Goal: Information Seeking & Learning: Learn about a topic

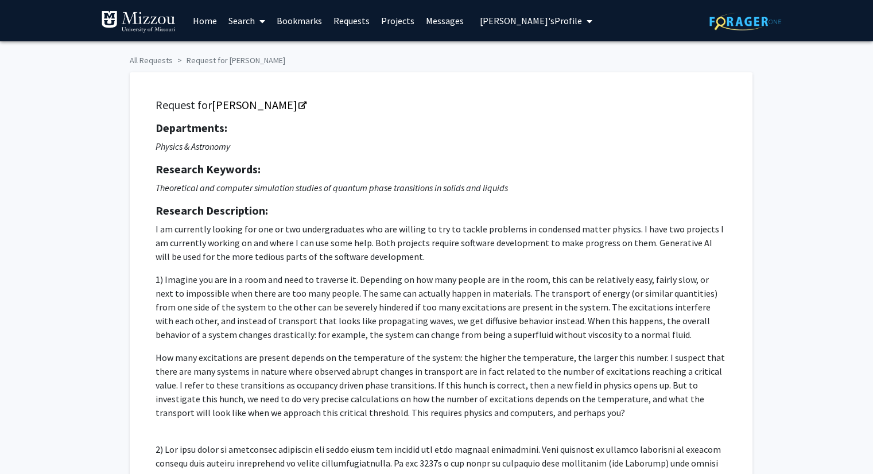
click at [487, 23] on span "Truman Tiger's Profile" at bounding box center [531, 20] width 102 height 11
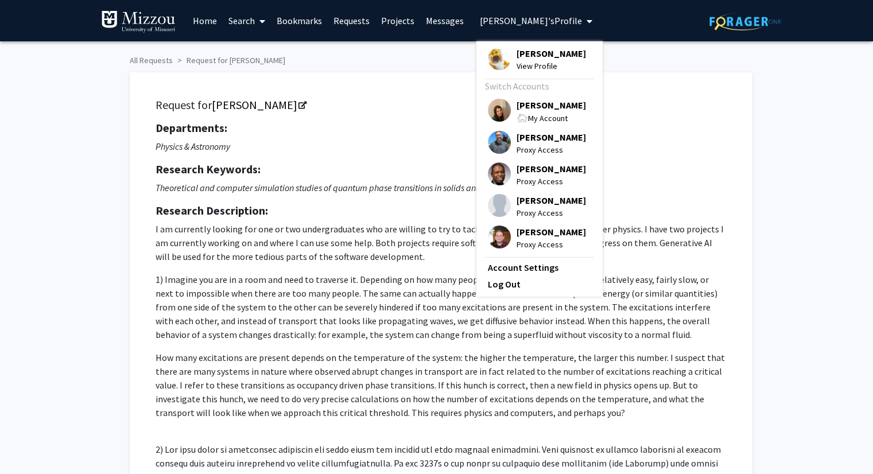
click at [522, 52] on span "[PERSON_NAME]" at bounding box center [550, 53] width 69 height 13
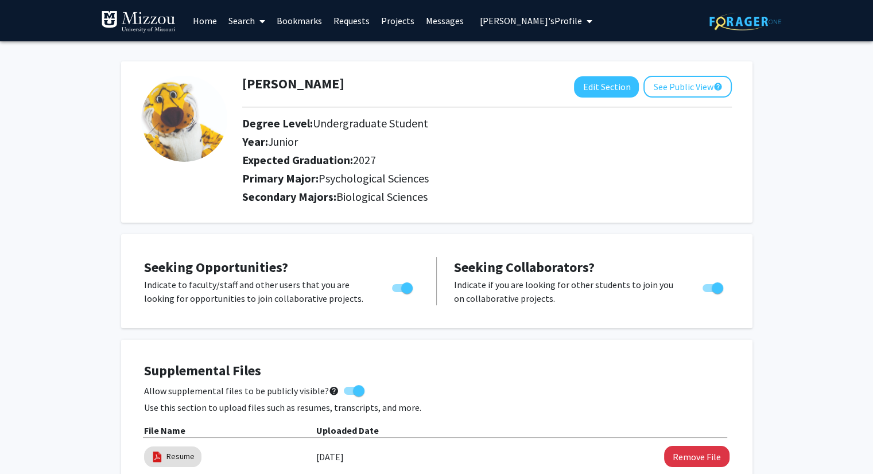
click at [240, 24] on link "Search" at bounding box center [247, 21] width 48 height 40
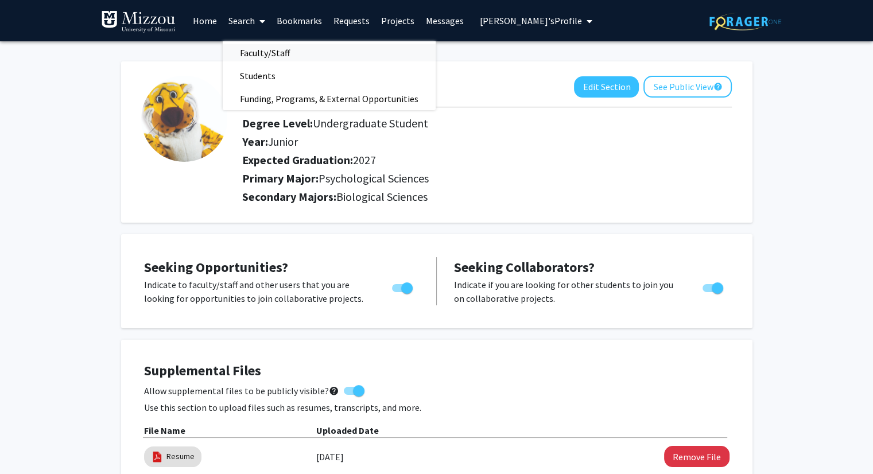
click at [254, 56] on span "Faculty/Staff" at bounding box center [265, 52] width 84 height 23
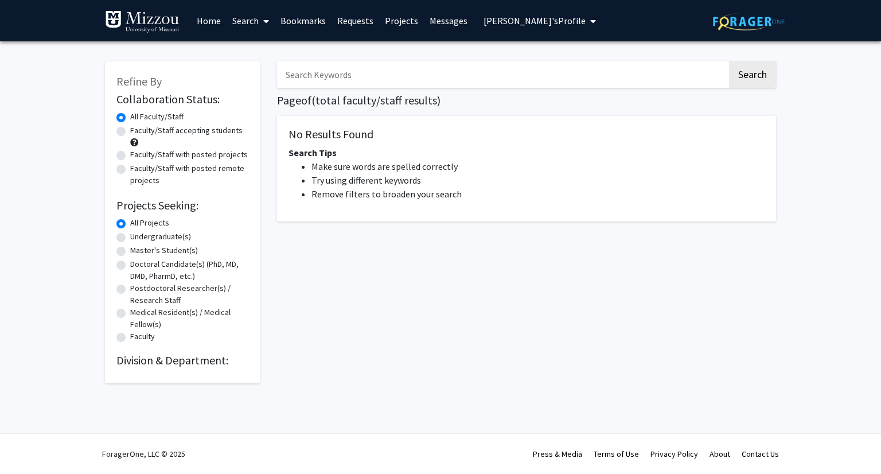
click at [498, 106] on h1 "Page of ( total faculty/staff results)" at bounding box center [526, 101] width 499 height 14
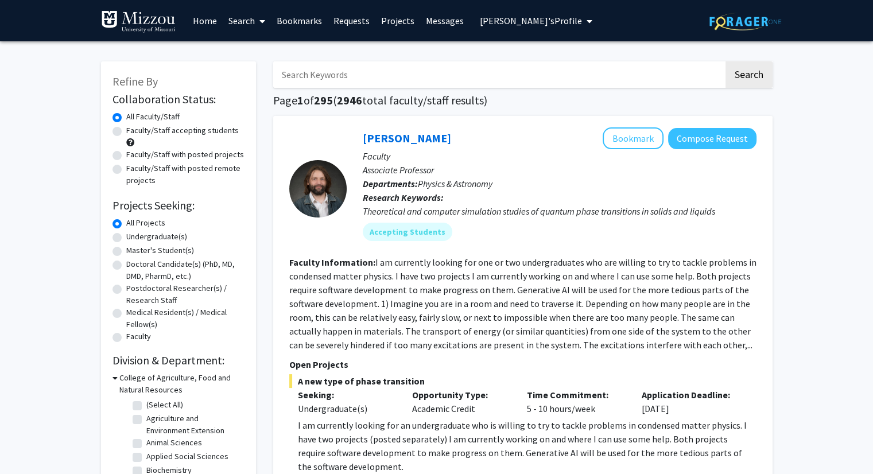
click at [650, 70] on input "Search Keywords" at bounding box center [498, 74] width 450 height 26
type input "breast cancer"
click at [753, 76] on button "Search" at bounding box center [748, 74] width 47 height 26
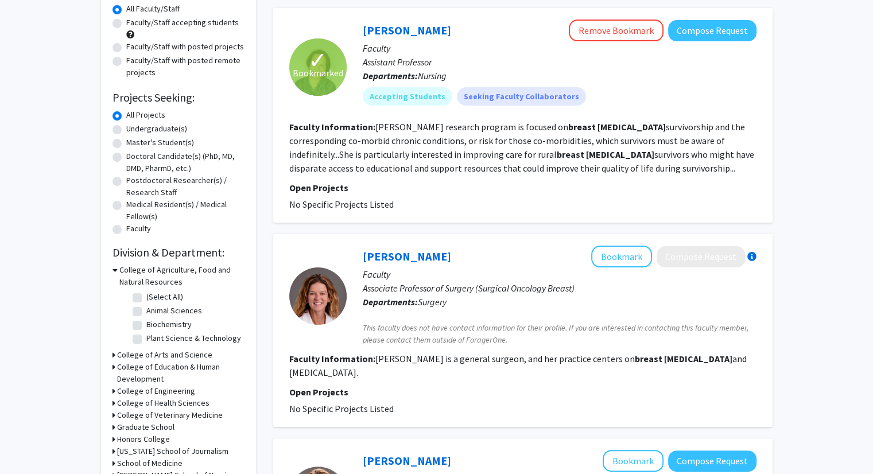
scroll to position [111, 0]
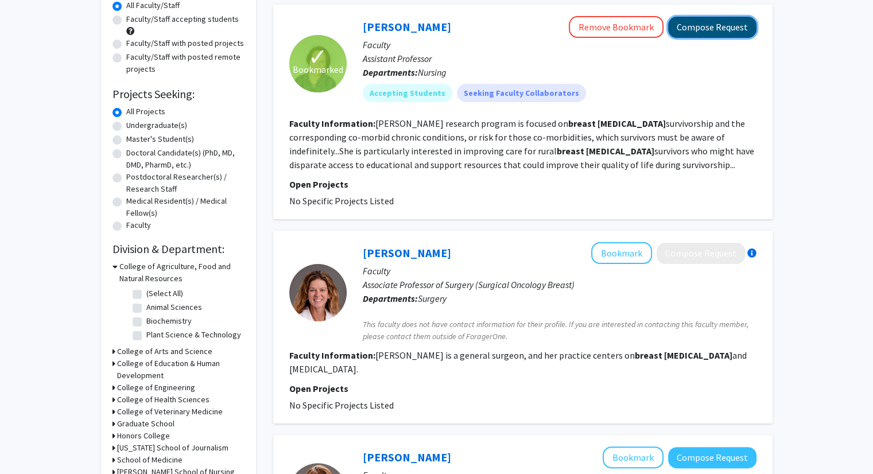
click at [714, 30] on button "Compose Request" at bounding box center [712, 27] width 88 height 21
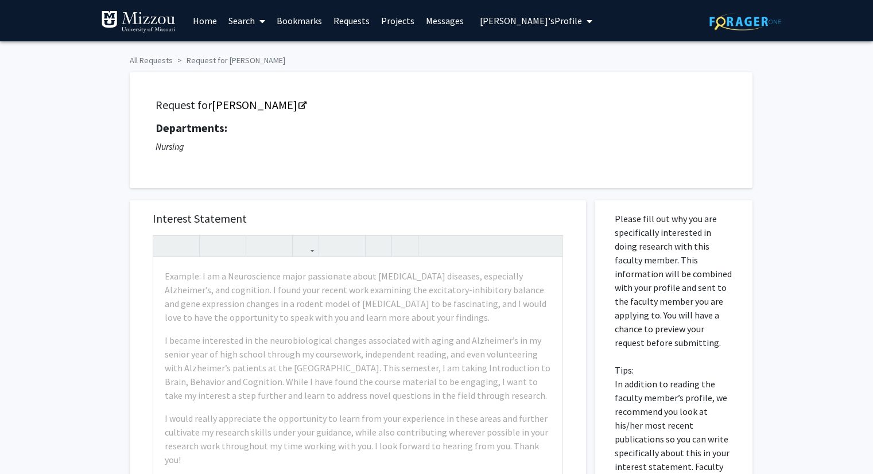
click at [354, 24] on link "Requests" at bounding box center [352, 21] width 48 height 40
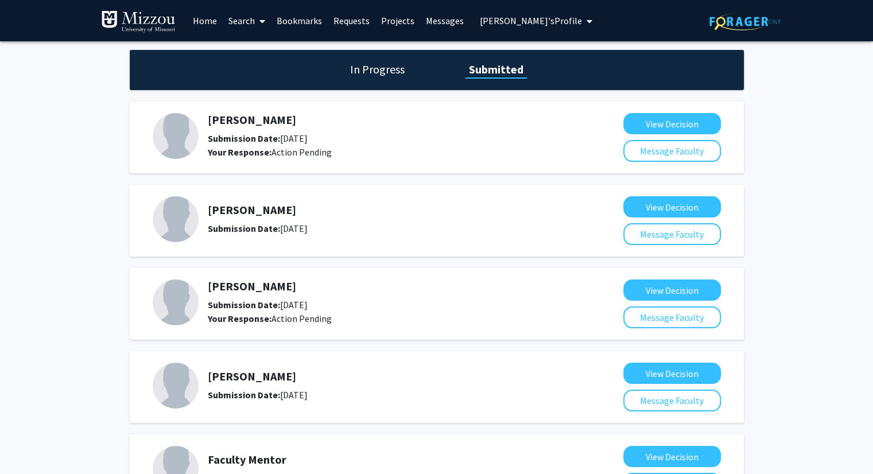
click at [310, 22] on link "Bookmarks" at bounding box center [299, 21] width 57 height 40
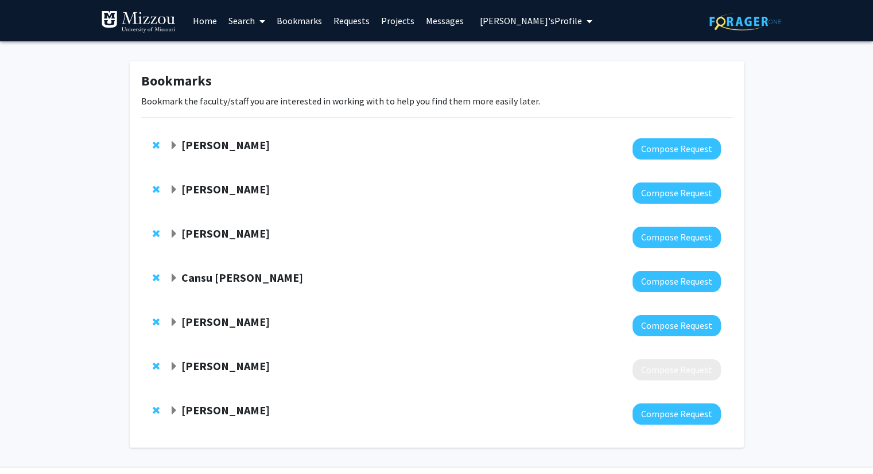
click at [197, 146] on strong "[PERSON_NAME]" at bounding box center [225, 145] width 88 height 14
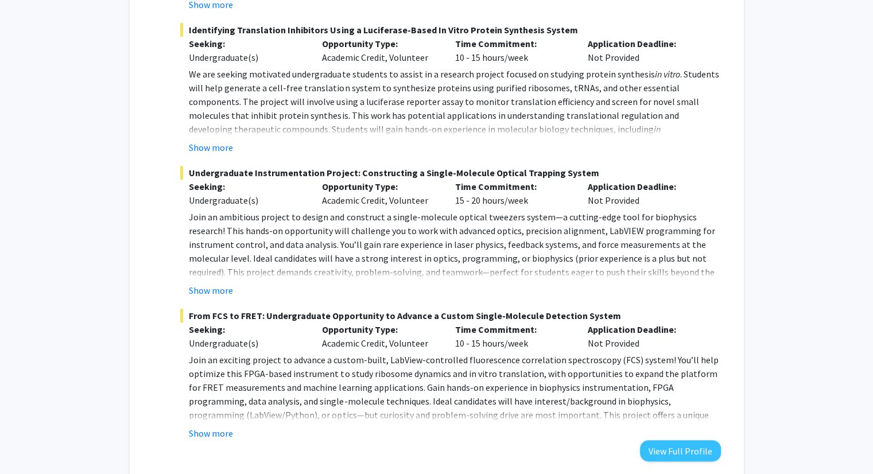
scroll to position [526, 0]
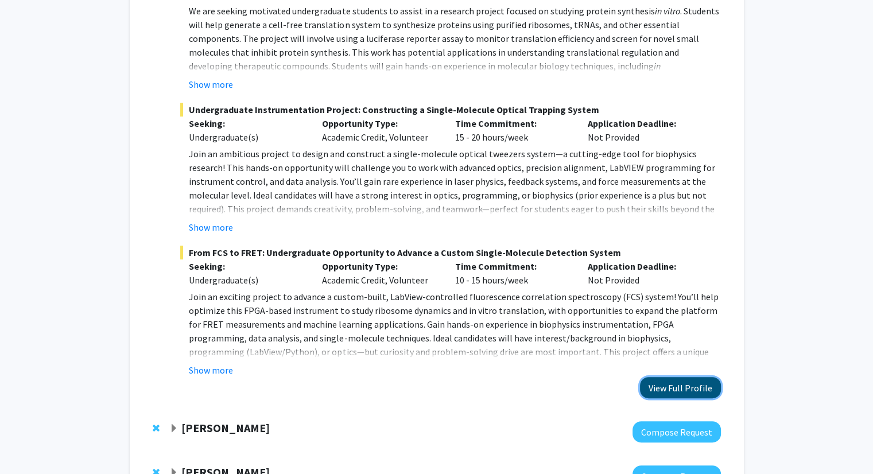
click at [703, 386] on button "View Full Profile" at bounding box center [680, 387] width 81 height 21
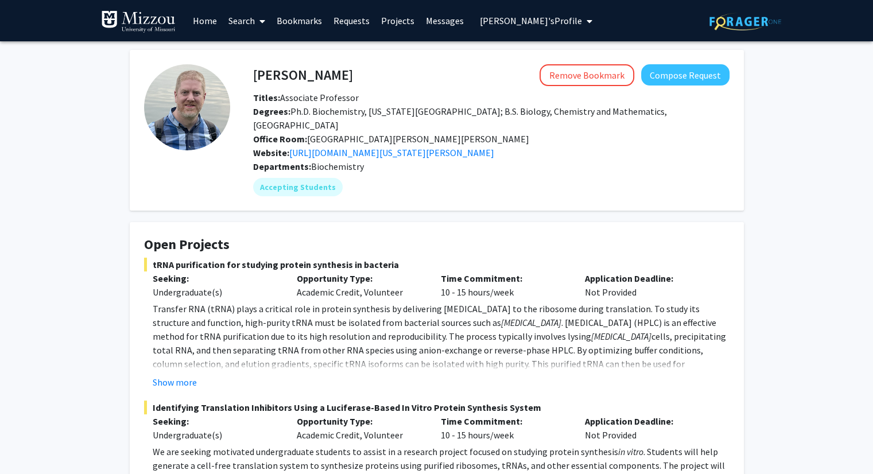
click at [505, 21] on span "[PERSON_NAME]'s Profile" at bounding box center [531, 20] width 102 height 11
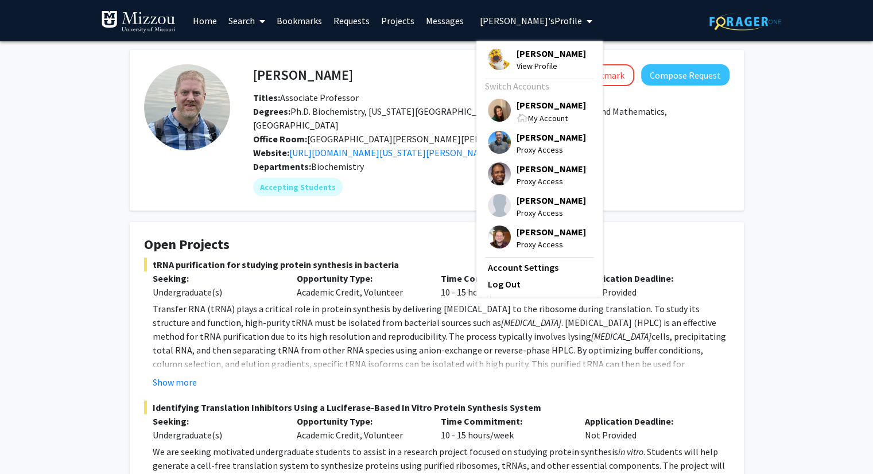
click at [237, 19] on link "Search" at bounding box center [247, 21] width 48 height 40
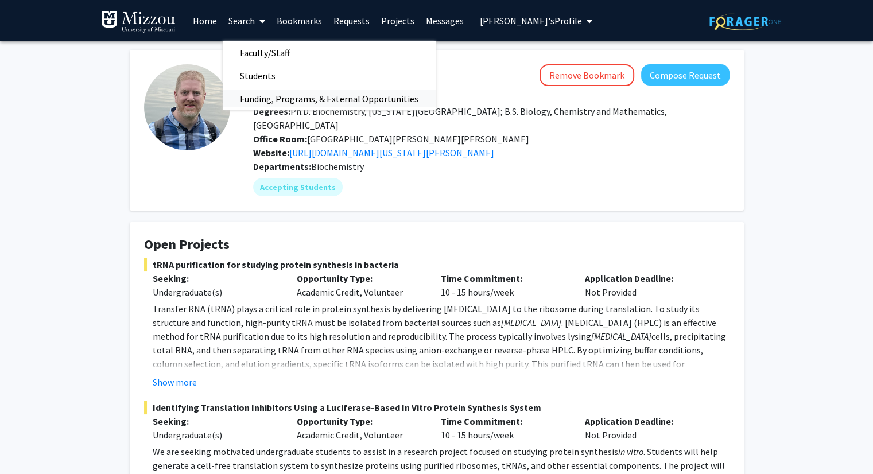
click at [258, 98] on span "Funding, Programs, & External Opportunities" at bounding box center [329, 98] width 213 height 23
